Goal: Task Accomplishment & Management: Use online tool/utility

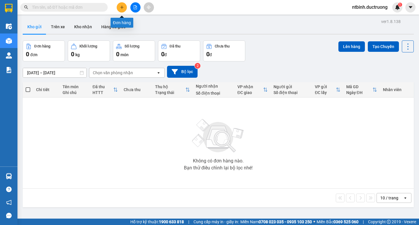
click at [118, 6] on button at bounding box center [122, 7] width 10 height 10
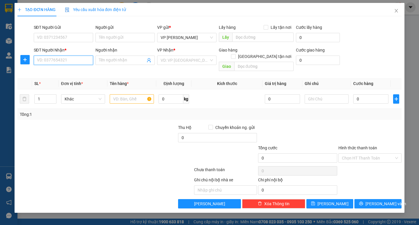
click at [45, 62] on input "SĐT Người Nhận *" at bounding box center [63, 60] width 59 height 9
type input "0866536607"
click at [184, 60] on input "search" at bounding box center [185, 60] width 48 height 9
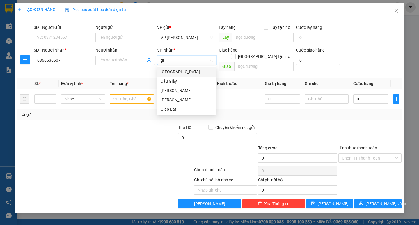
type input "gia"
click at [177, 96] on div "Gia Lễ" at bounding box center [186, 99] width 59 height 9
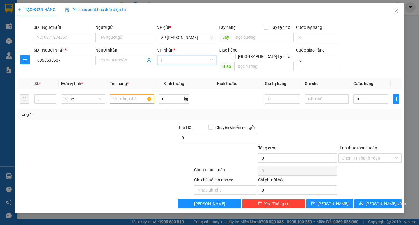
type input "1"
click at [137, 94] on input "text" at bounding box center [132, 98] width 44 height 9
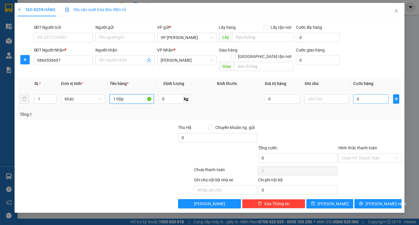
type input "1 hộp"
click at [361, 94] on input "0" at bounding box center [370, 98] width 35 height 9
click at [356, 94] on input "0" at bounding box center [370, 98] width 35 height 9
type input "30"
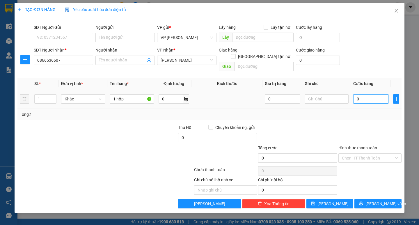
type input "30"
click at [359, 101] on td "30" at bounding box center [371, 98] width 40 height 19
type input "30.000"
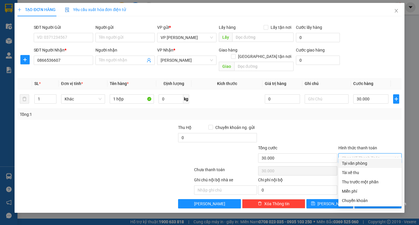
click at [375, 154] on input "Hình thức thanh toán" at bounding box center [368, 158] width 52 height 9
click at [375, 164] on div "Tại văn phòng" at bounding box center [370, 163] width 56 height 6
type input "0"
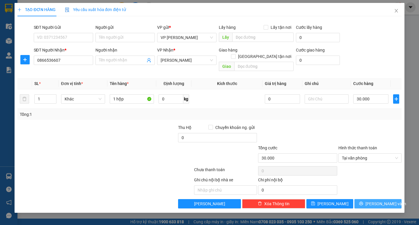
click at [391, 202] on button "Lưu và In" at bounding box center [377, 203] width 47 height 9
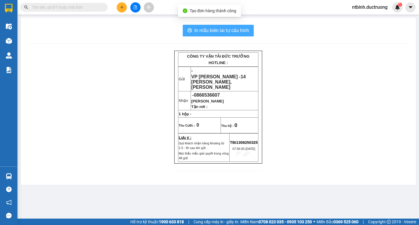
click at [226, 29] on span "In mẫu biên lai tự cấu hình" at bounding box center [221, 30] width 55 height 7
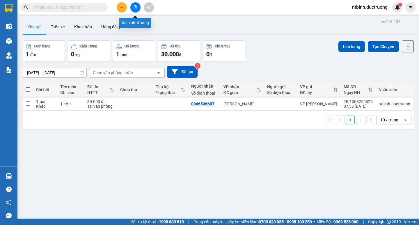
click at [123, 6] on icon "plus" at bounding box center [122, 7] width 4 height 4
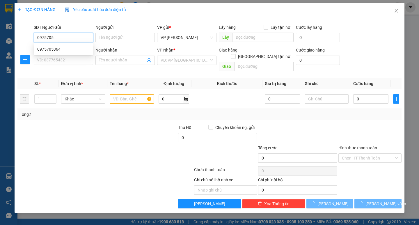
click at [46, 47] on div "0975705364" at bounding box center [63, 49] width 52 height 6
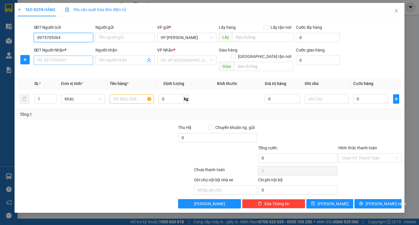
type input "0975705364"
click at [59, 58] on input "SĐT Người Nhận *" at bounding box center [63, 60] width 59 height 9
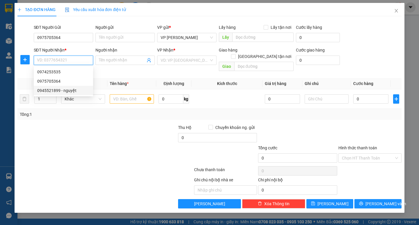
click at [72, 88] on div "0945521899 - nguyệt" at bounding box center [63, 90] width 52 height 6
type input "0945521899"
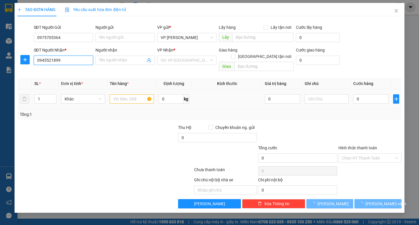
type input "nguyệt"
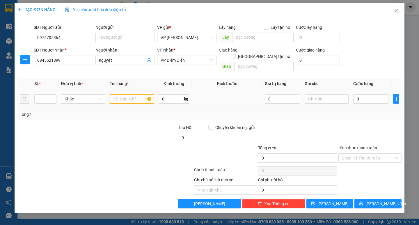
click at [127, 94] on input "text" at bounding box center [132, 98] width 44 height 9
type input "1 catong"
click at [360, 94] on input "0" at bounding box center [370, 98] width 35 height 9
click at [355, 94] on input "0" at bounding box center [370, 98] width 35 height 9
type input "50"
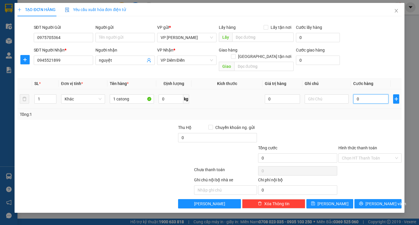
type input "50"
click at [356, 109] on div "Tổng: 1" at bounding box center [209, 114] width 384 height 11
type input "50.000"
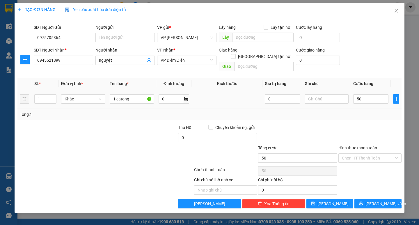
type input "50.000"
click at [371, 199] on button "Lưu và In" at bounding box center [377, 203] width 47 height 9
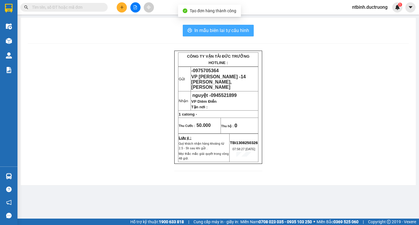
click at [248, 33] on span "In mẫu biên lai tự cấu hình" at bounding box center [221, 30] width 55 height 7
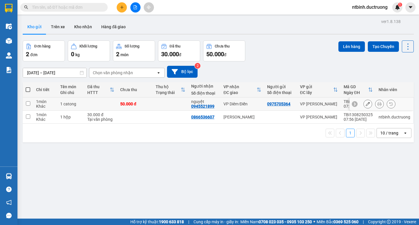
click at [154, 102] on td at bounding box center [171, 103] width 36 height 13
checkbox input "true"
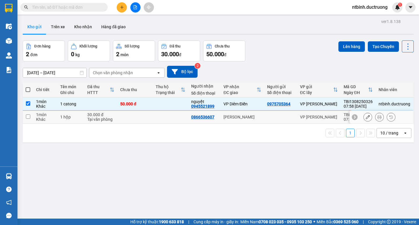
click at [153, 117] on td at bounding box center [171, 117] width 36 height 13
checkbox input "true"
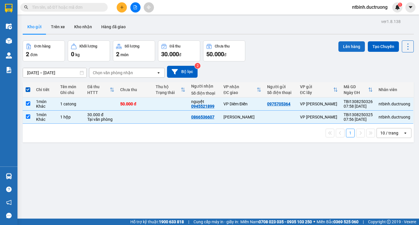
click at [351, 43] on button "Lên hàng" at bounding box center [351, 46] width 26 height 10
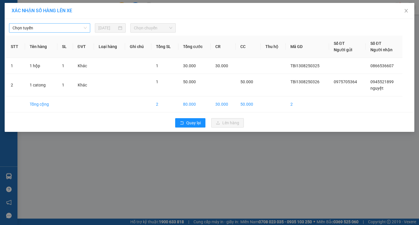
click at [61, 31] on span "Chọn tuyến" at bounding box center [50, 28] width 74 height 9
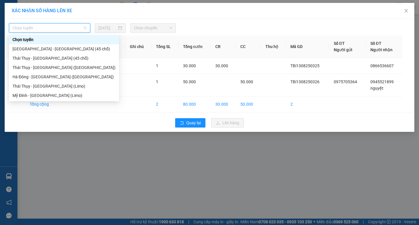
click at [61, 46] on div "Hà Nội - Thái Thụy (45 chỗ)" at bounding box center [64, 49] width 103 height 6
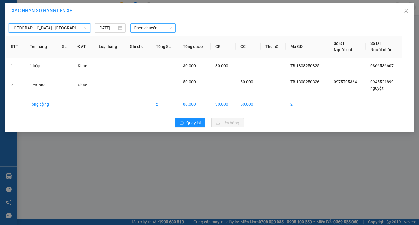
click at [146, 28] on span "Chọn chuyến" at bounding box center [153, 28] width 38 height 9
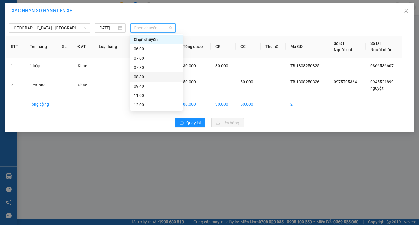
click at [154, 78] on div "08:30" at bounding box center [156, 77] width 45 height 6
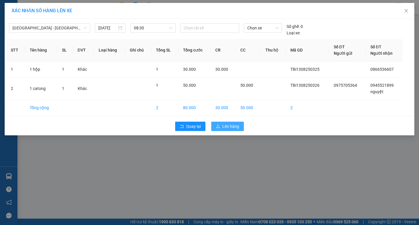
click at [228, 127] on span "Lên hàng" at bounding box center [230, 126] width 17 height 6
